Goal: Find specific fact: Find specific fact

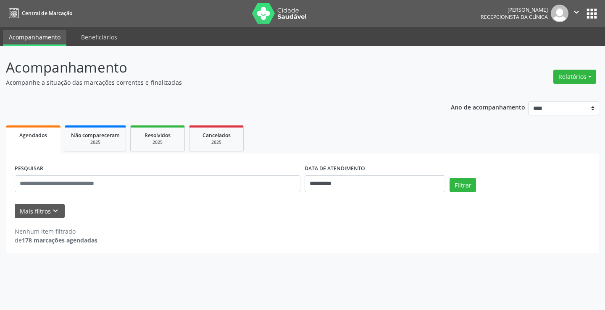
select select "*"
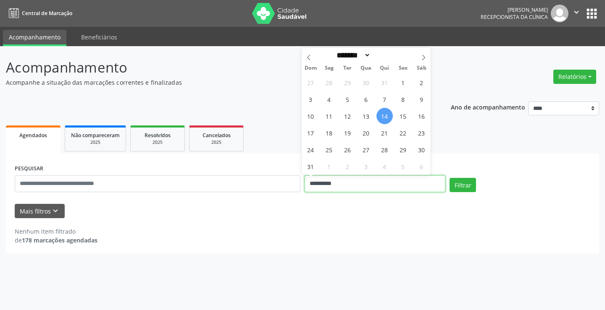
click at [335, 181] on input "**********" at bounding box center [375, 184] width 141 height 17
click at [383, 118] on span "14" at bounding box center [384, 116] width 16 height 16
type input "**********"
click at [334, 134] on span "18" at bounding box center [329, 133] width 16 height 16
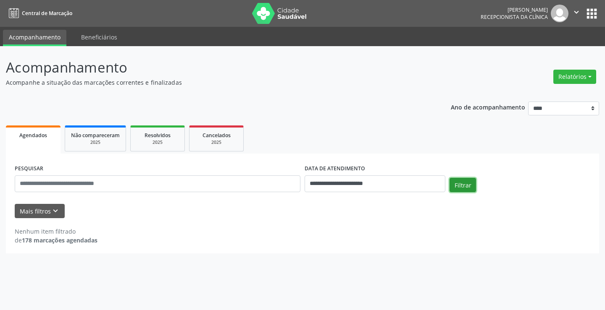
click at [462, 185] on button "Filtrar" at bounding box center [462, 185] width 26 height 14
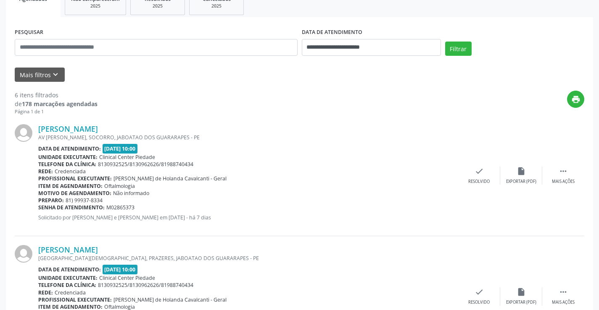
scroll to position [95, 0]
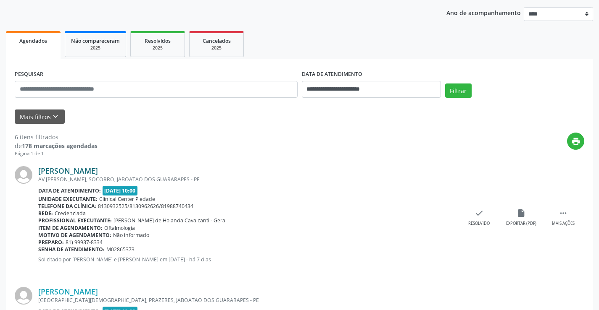
click at [70, 171] on link "[PERSON_NAME]" at bounding box center [68, 170] width 60 height 9
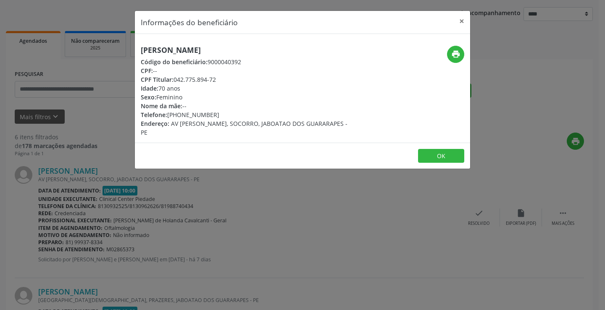
drag, startPoint x: 176, startPoint y: 81, endPoint x: 230, endPoint y: 79, distance: 53.4
click at [230, 79] on div "CPF Titular: 042.775.894-72" at bounding box center [247, 79] width 212 height 9
copy div "042.775.894-72"
click at [434, 151] on button "OK" at bounding box center [441, 156] width 46 height 14
